Goal: Find specific page/section: Find specific page/section

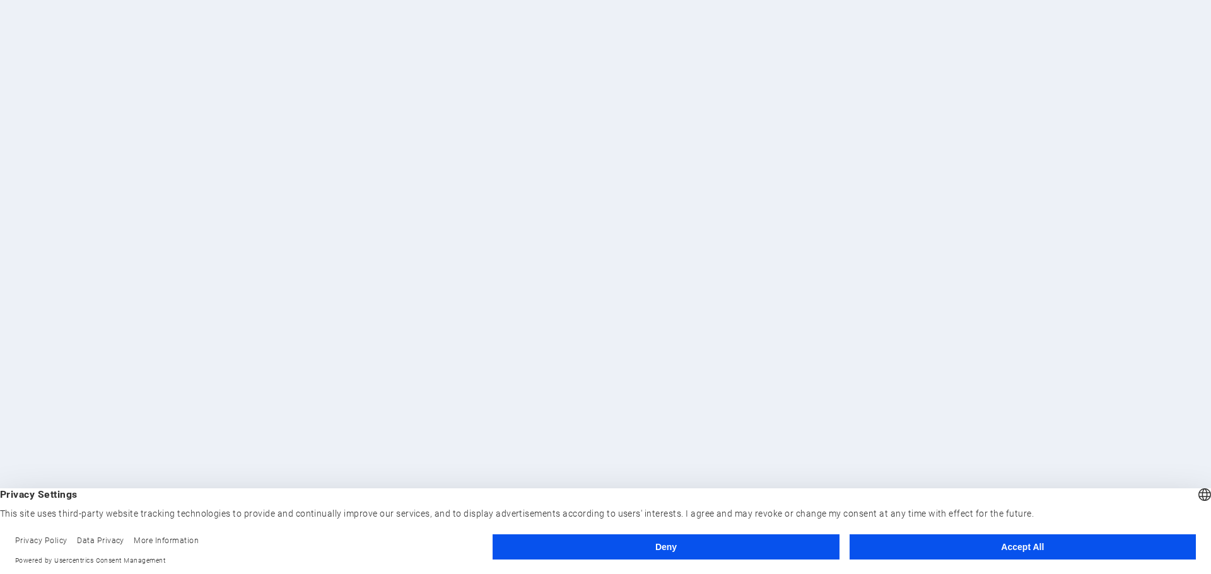
click at [1016, 557] on button "Accept All" at bounding box center [1022, 547] width 346 height 25
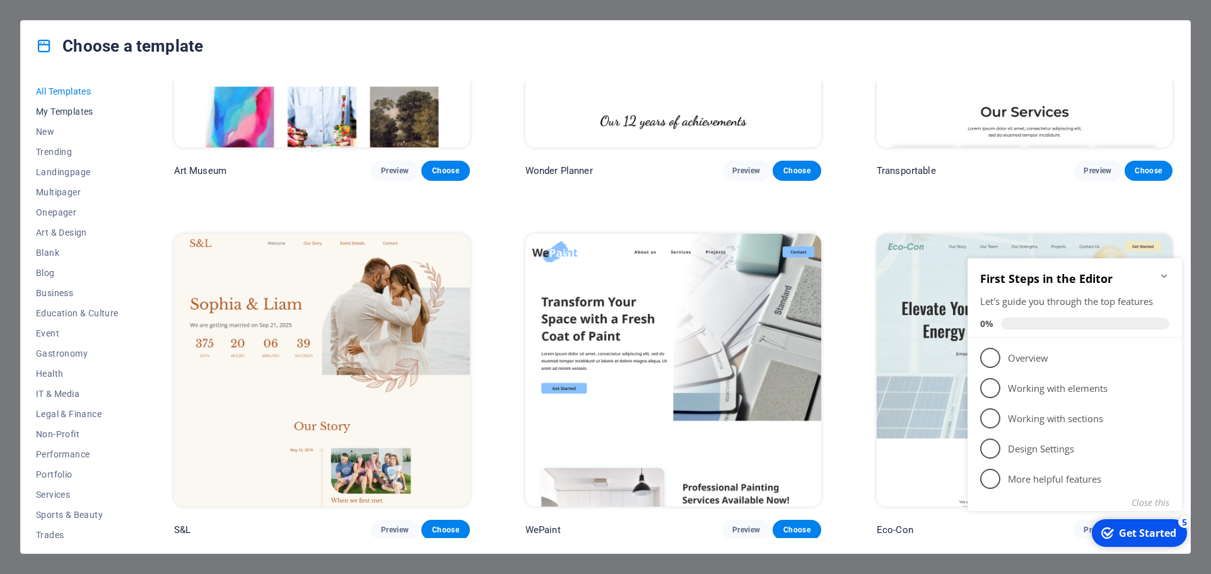
click at [54, 110] on span "My Templates" at bounding box center [77, 112] width 83 height 10
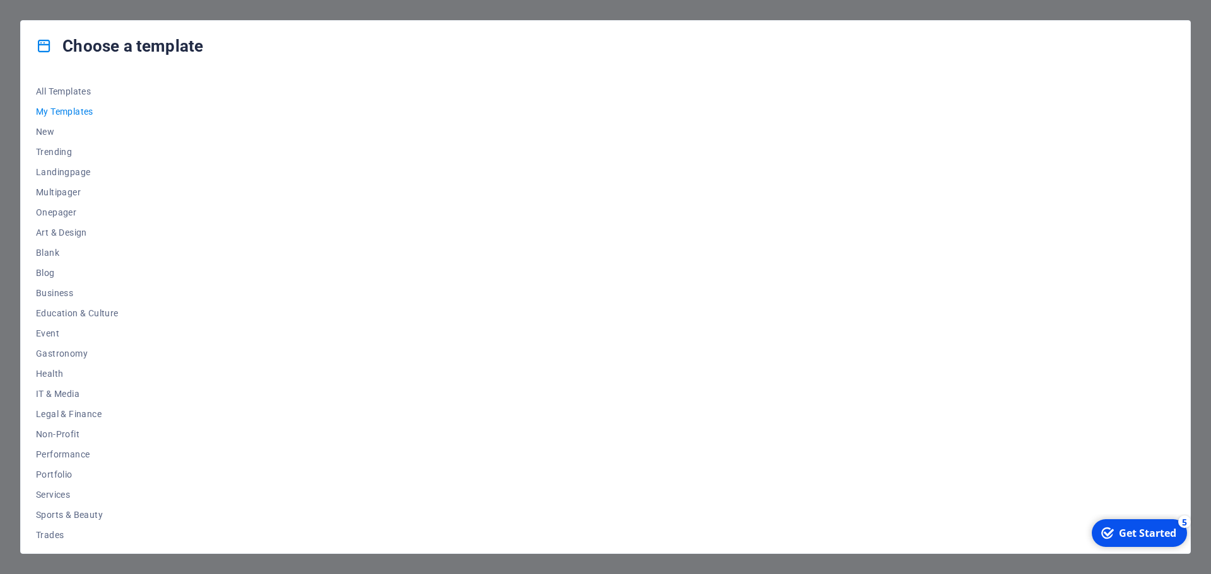
click at [9, 32] on div "Choose a template All Templates My Templates New Trending Landingpage Multipage…" at bounding box center [605, 287] width 1211 height 574
